Goal: Task Accomplishment & Management: Manage account settings

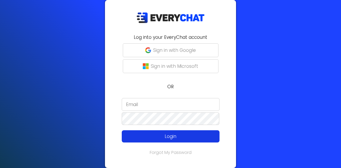
type input "WS Lawn Care Services, LLC"
click at [167, 138] on p "Login" at bounding box center [170, 136] width 78 height 7
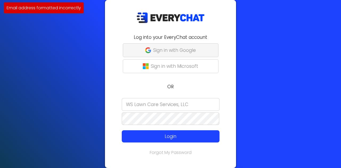
click at [170, 51] on p "Sign in with Google" at bounding box center [174, 50] width 43 height 7
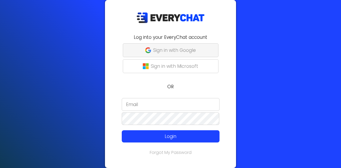
type input "WS Lawn Care Services, LLC"
click at [161, 51] on p "Sign in with Google" at bounding box center [174, 50] width 43 height 7
